Goal: Transaction & Acquisition: Purchase product/service

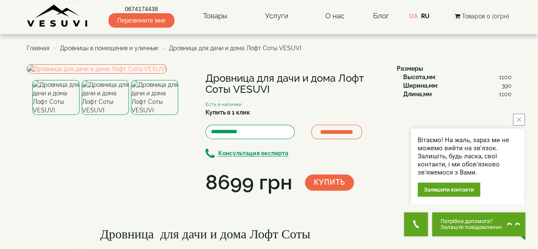
click at [121, 48] on span "Дровницы в помещения и уличные" at bounding box center [109, 48] width 98 height 7
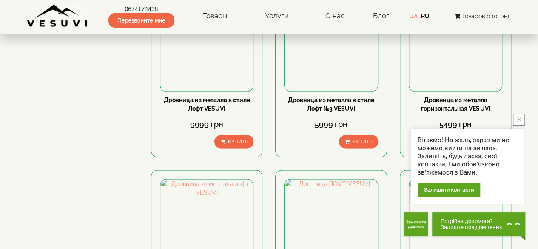
scroll to position [723, 0]
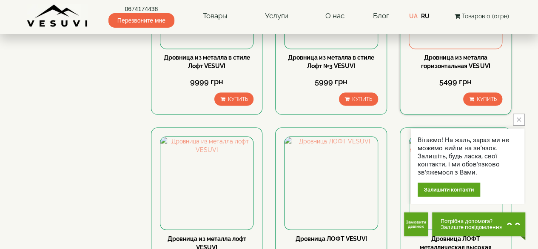
click at [463, 57] on link "Дровница из металла горизонтальная VESUVI" at bounding box center [455, 61] width 69 height 15
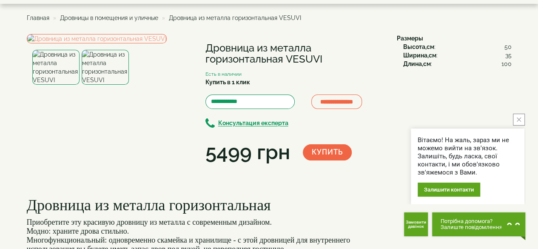
scroll to position [43, 0]
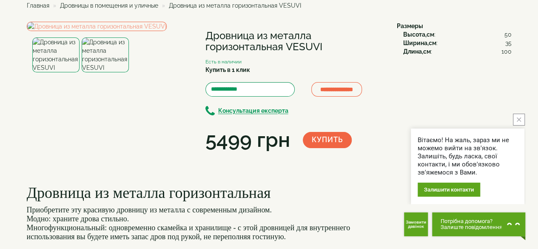
click at [103, 72] on img at bounding box center [105, 54] width 47 height 35
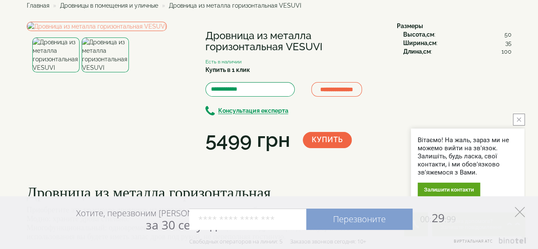
click at [520, 213] on polygon at bounding box center [519, 212] width 10 height 10
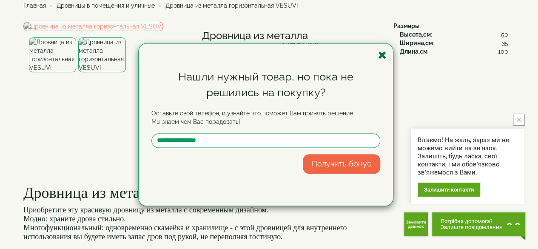
click at [382, 52] on icon "button" at bounding box center [382, 55] width 9 height 11
